Goal: Book appointment/travel/reservation

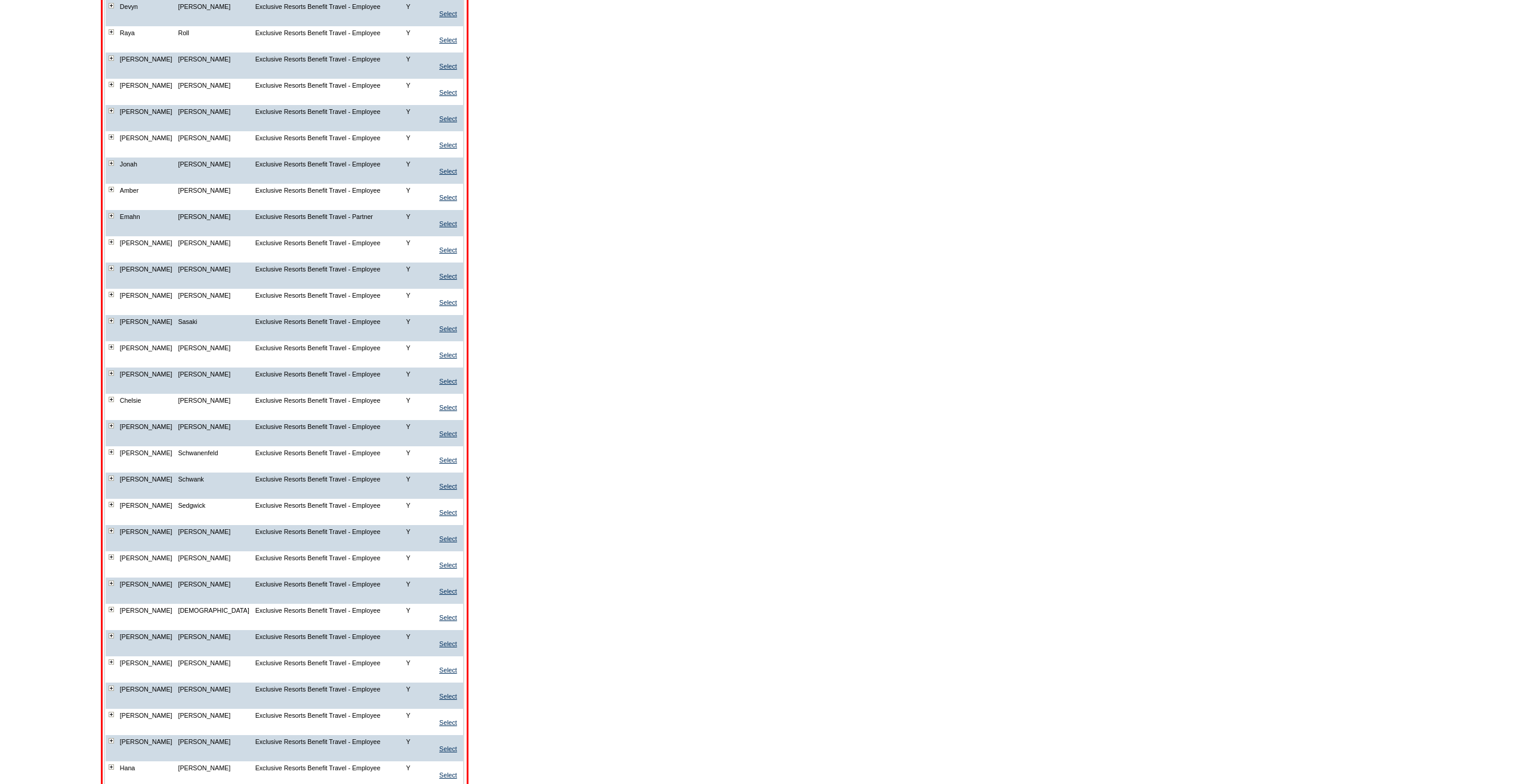
scroll to position [6333, 0]
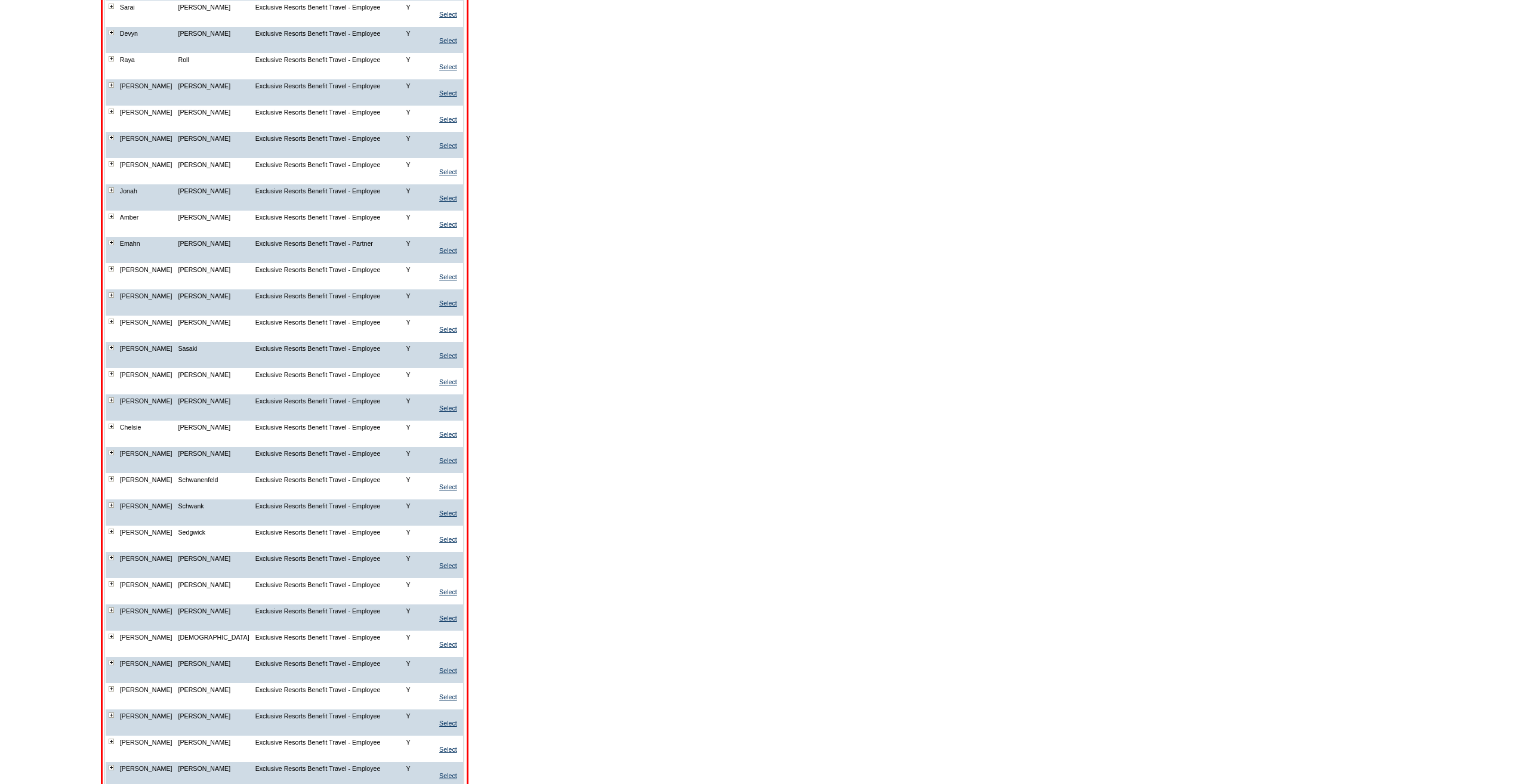
click at [114, 35] on img at bounding box center [111, 33] width 6 height 6
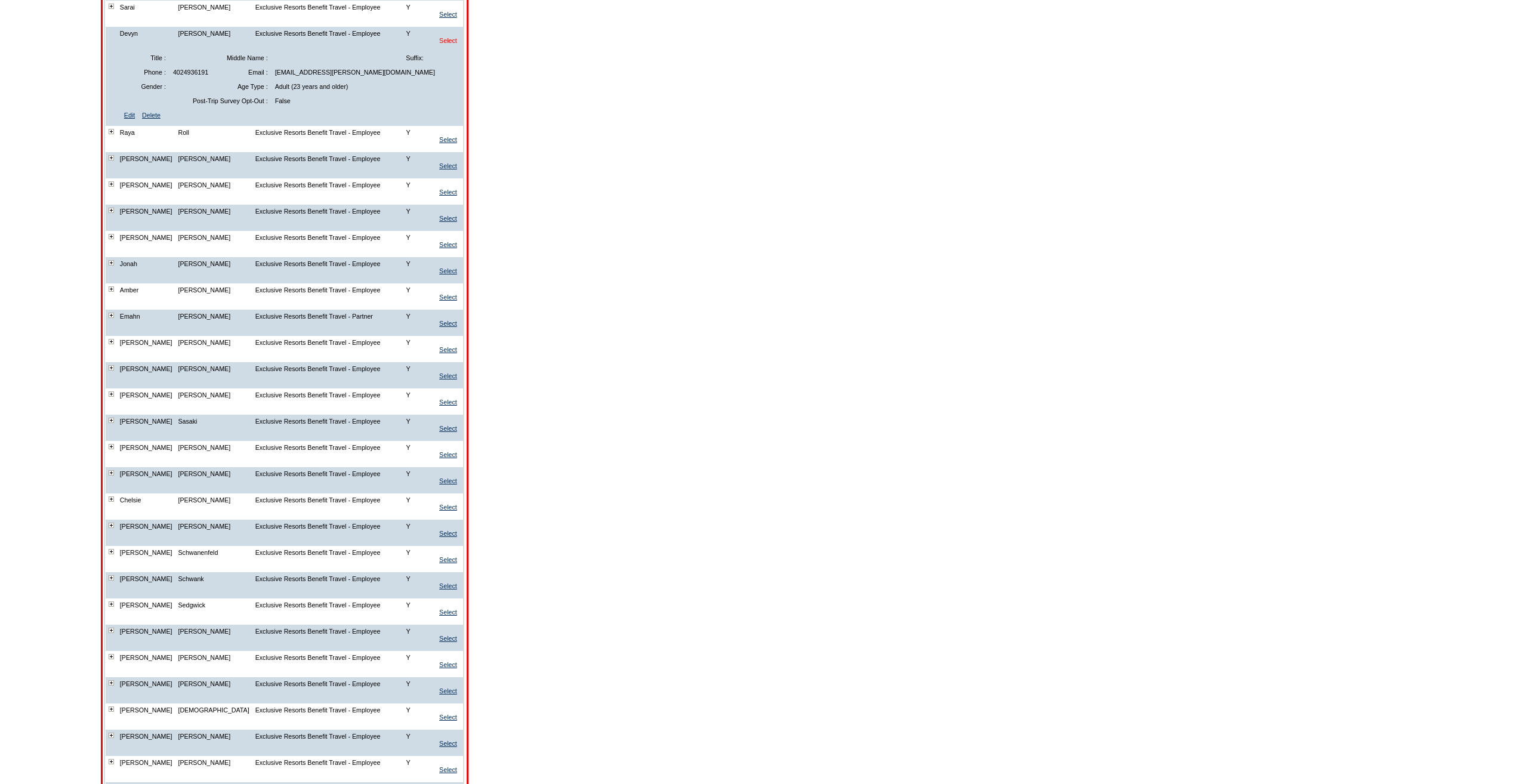
click at [452, 44] on link "Select" at bounding box center [448, 41] width 18 height 7
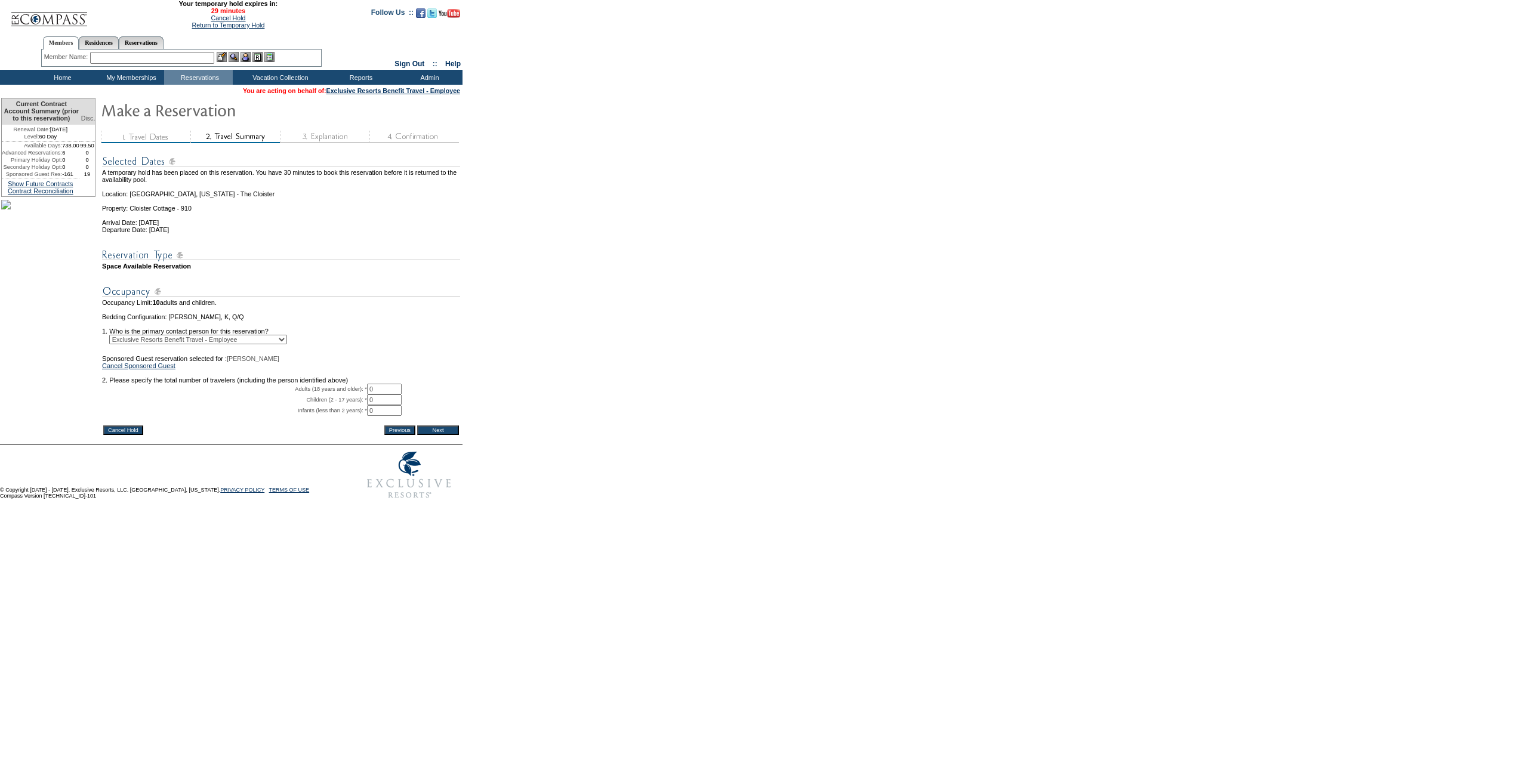
drag, startPoint x: 391, startPoint y: 403, endPoint x: 378, endPoint y: 405, distance: 13.2
click at [378, 394] on input "0" at bounding box center [384, 389] width 34 height 11
type input "3"
click at [588, 400] on form "28:13 Your temporary hold expires in: 29 minutes Cancel Hold Return to Temporar…" at bounding box center [762, 252] width 1523 height 504
click at [455, 434] on input "Next" at bounding box center [437, 429] width 42 height 9
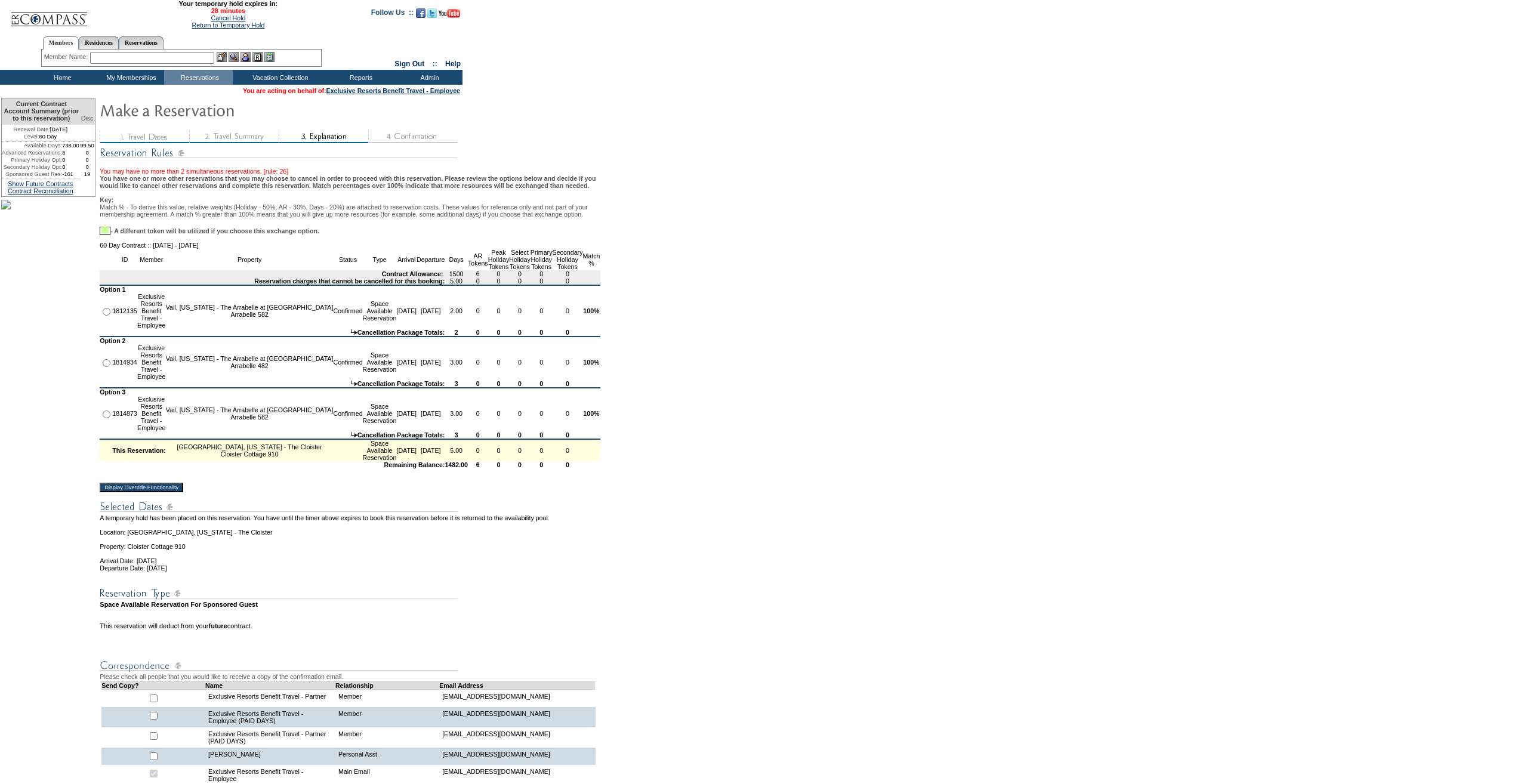
click at [183, 492] on input "Display Override Functionality" at bounding box center [141, 487] width 84 height 9
